Goal: Information Seeking & Learning: Learn about a topic

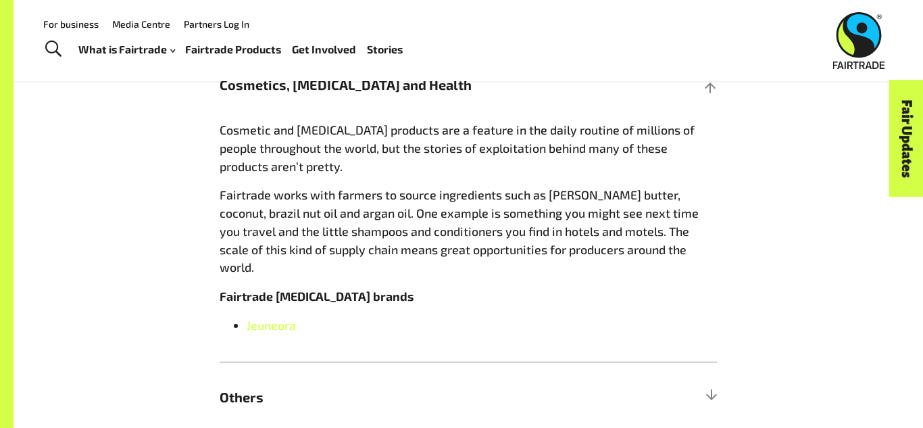
scroll to position [210, 0]
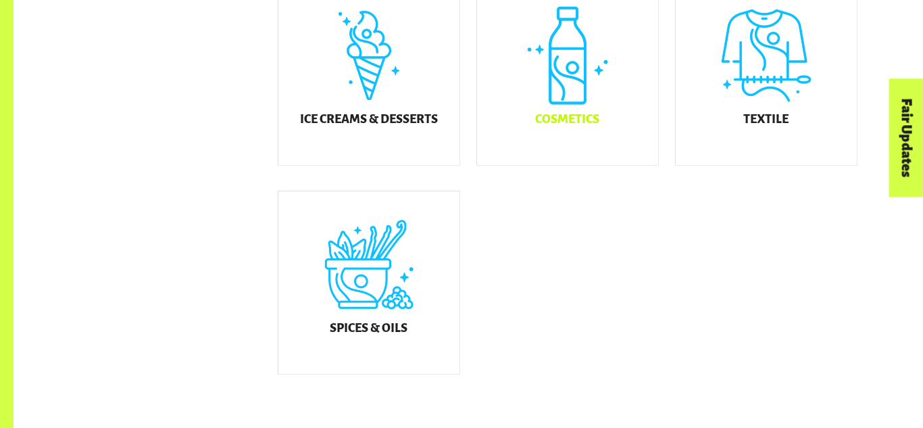
scroll to position [852, 0]
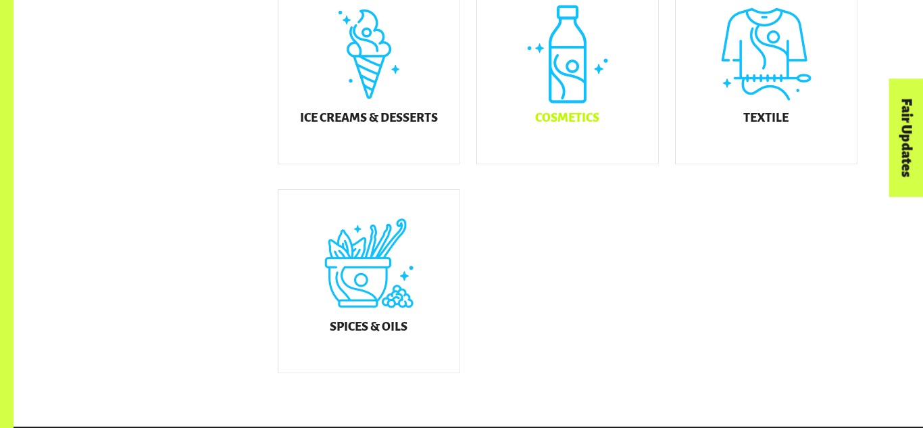
click at [568, 89] on div "Cosmetics" at bounding box center [567, 72] width 181 height 183
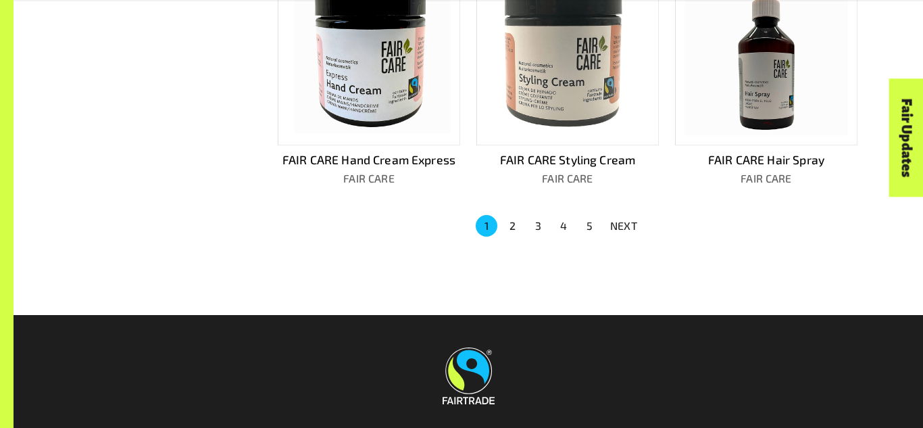
scroll to position [982, 0]
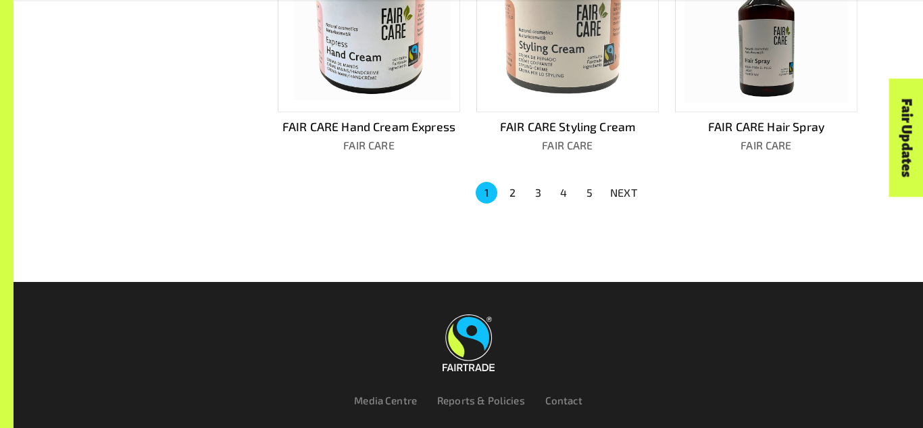
click at [627, 185] on p "NEXT" at bounding box center [623, 193] width 27 height 16
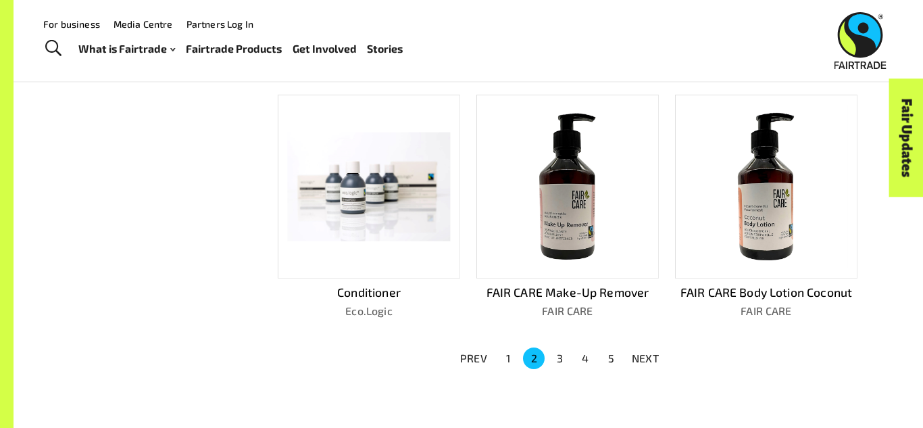
scroll to position [757, 0]
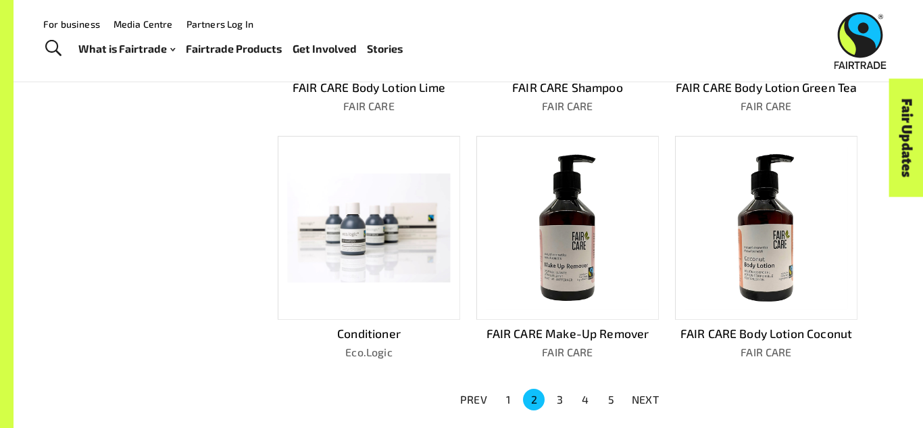
click at [651, 387] on button "NEXT" at bounding box center [645, 399] width 43 height 24
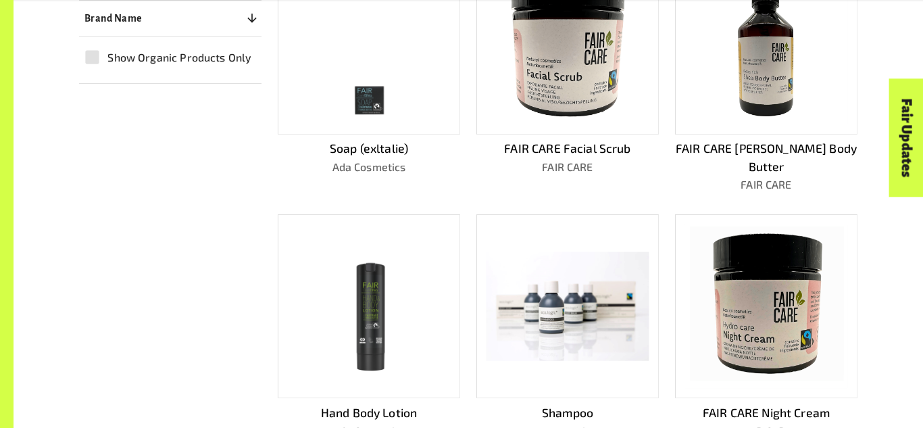
scroll to position [450, 0]
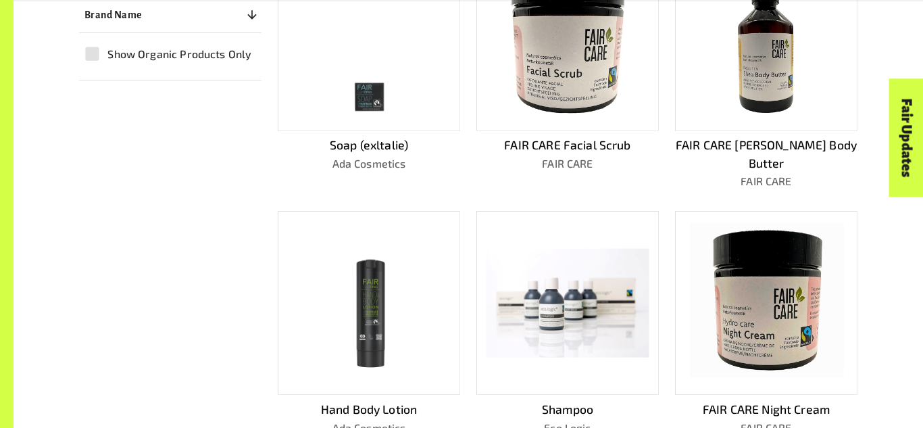
click at [386, 293] on img at bounding box center [369, 303] width 116 height 164
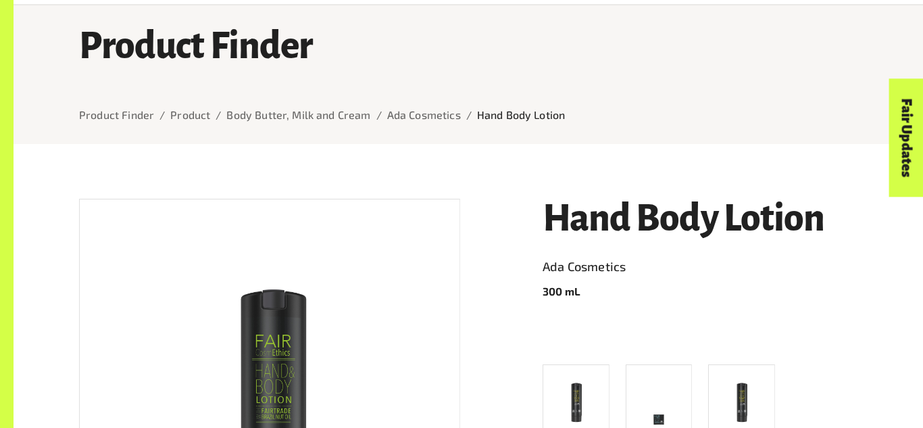
scroll to position [78, 0]
click at [644, 206] on h1 "Hand Body Lotion" at bounding box center [700, 218] width 315 height 41
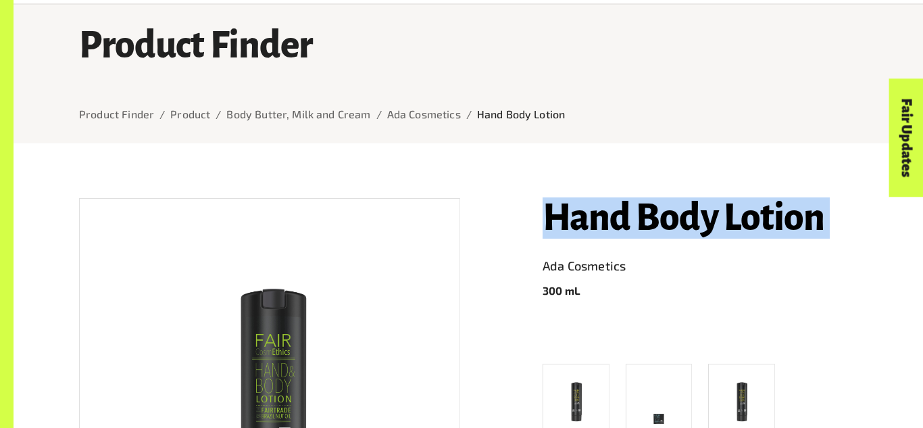
click at [644, 206] on h1 "Hand Body Lotion" at bounding box center [700, 218] width 315 height 41
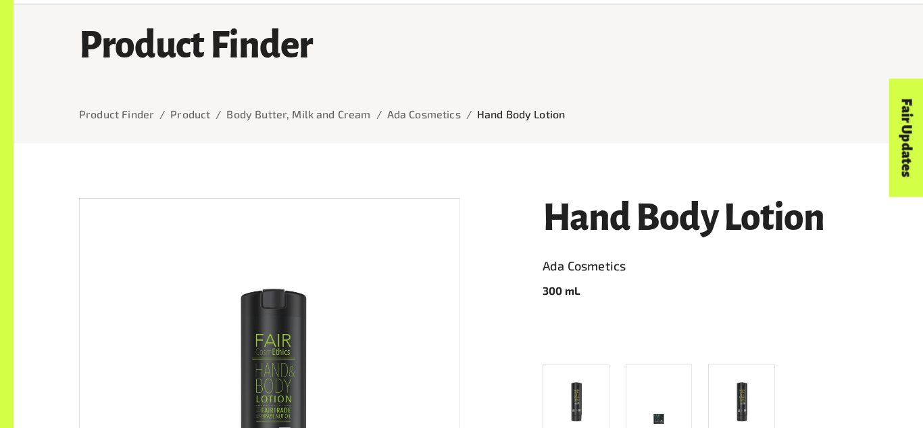
click at [565, 267] on link "Ada Cosmetics" at bounding box center [700, 267] width 315 height 22
click at [726, 208] on h1 "Hand Body Lotion" at bounding box center [700, 218] width 315 height 41
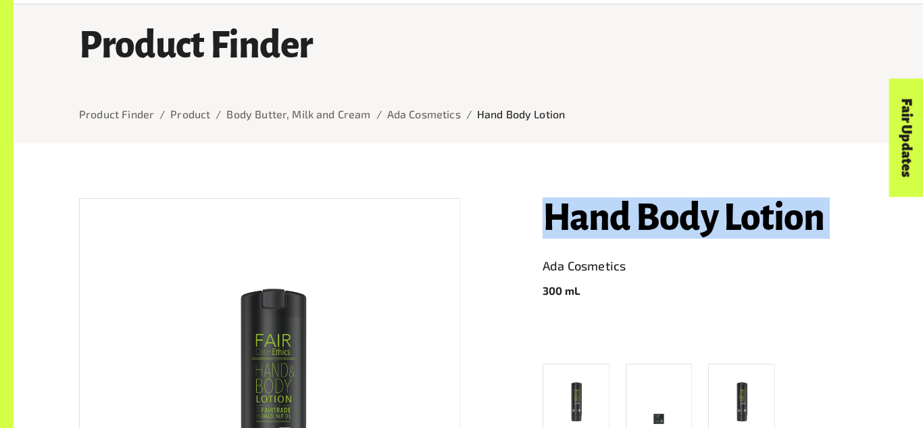
click at [726, 208] on h1 "Hand Body Lotion" at bounding box center [700, 218] width 315 height 41
copy h1 "Hand Body Lotion"
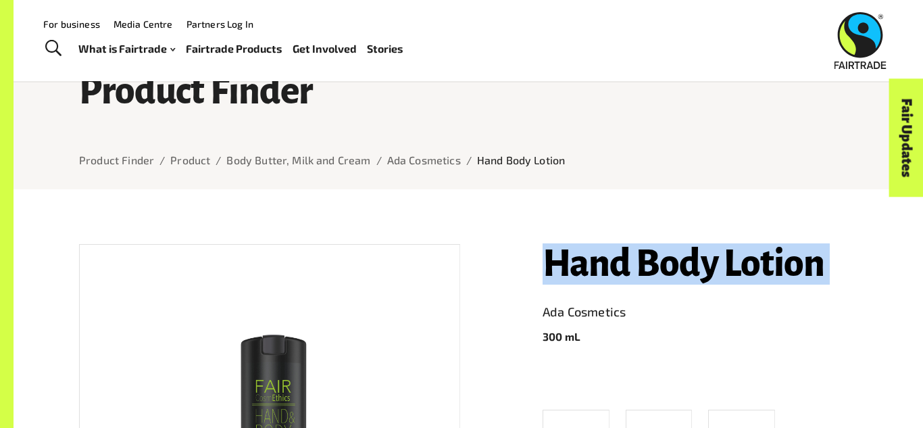
scroll to position [0, 0]
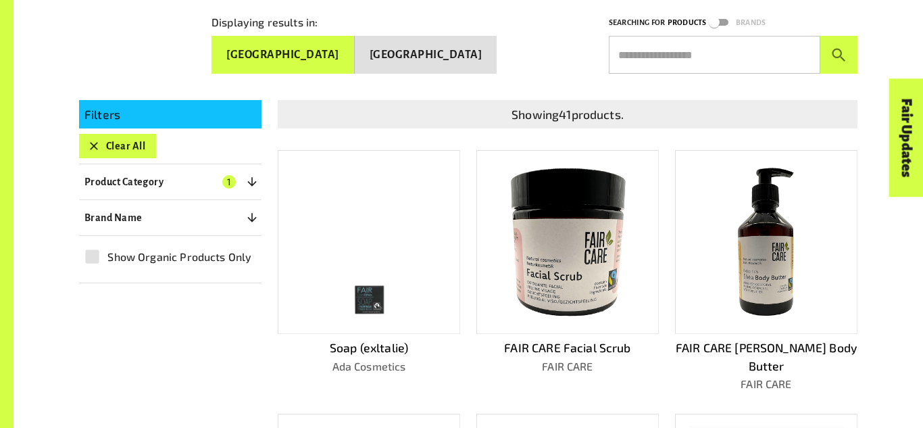
scroll to position [379, 0]
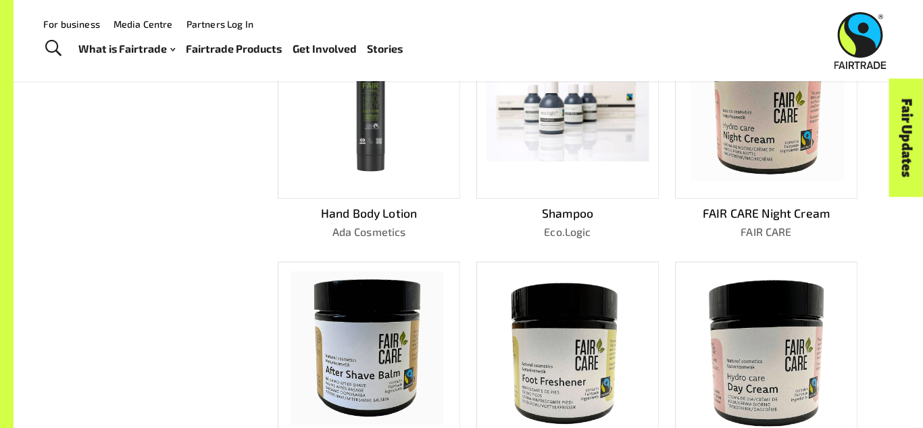
click at [361, 178] on div "Hand Body Lotion Ada Cosmetics" at bounding box center [369, 127] width 183 height 224
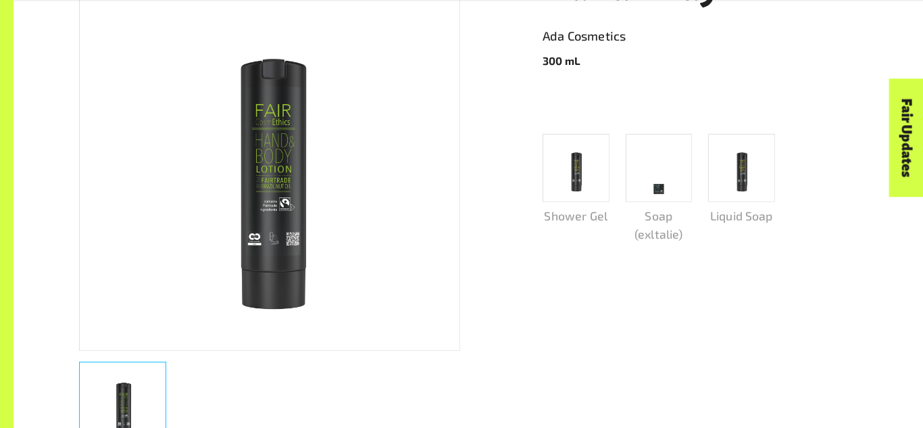
scroll to position [308, 0]
click at [293, 258] on img at bounding box center [270, 158] width 270 height 381
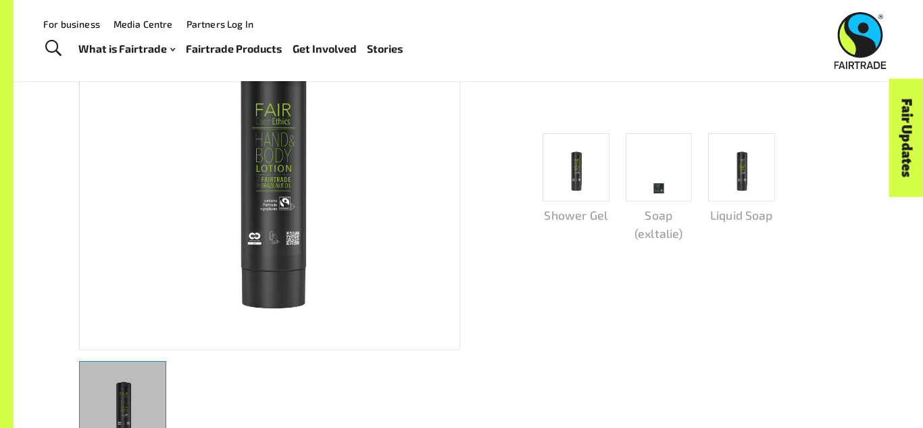
click at [152, 404] on img "button" at bounding box center [123, 405] width 62 height 87
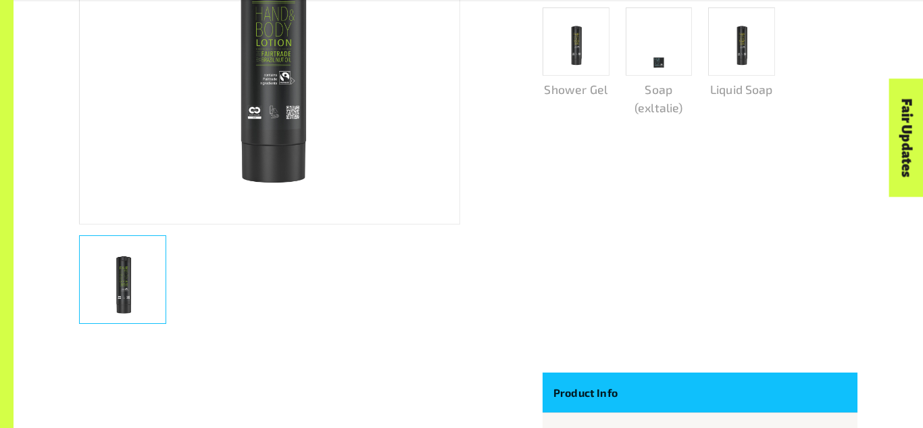
scroll to position [436, 0]
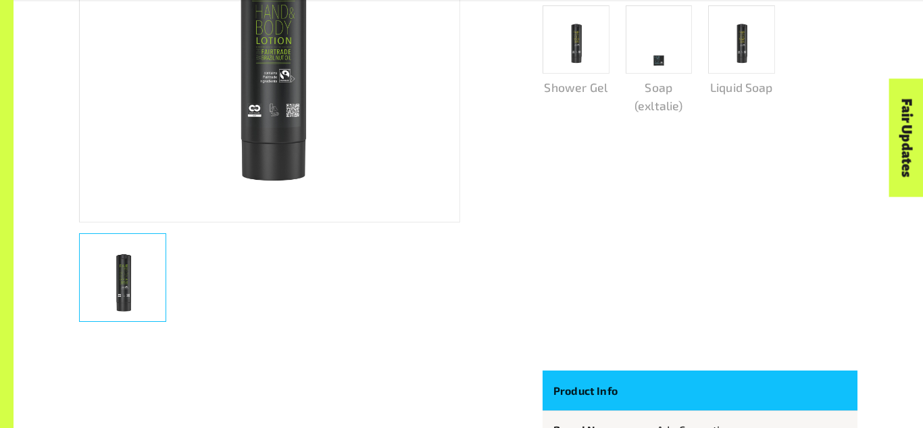
click at [128, 304] on img "button" at bounding box center [123, 277] width 62 height 87
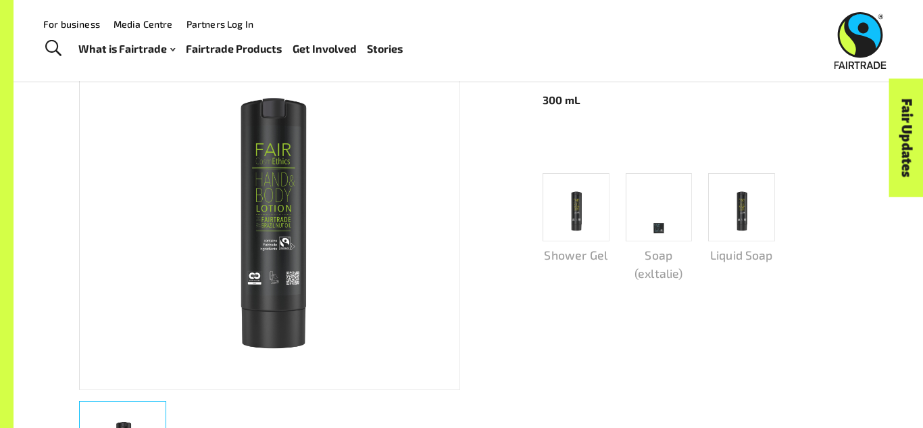
scroll to position [268, 0]
